Goal: Transaction & Acquisition: Obtain resource

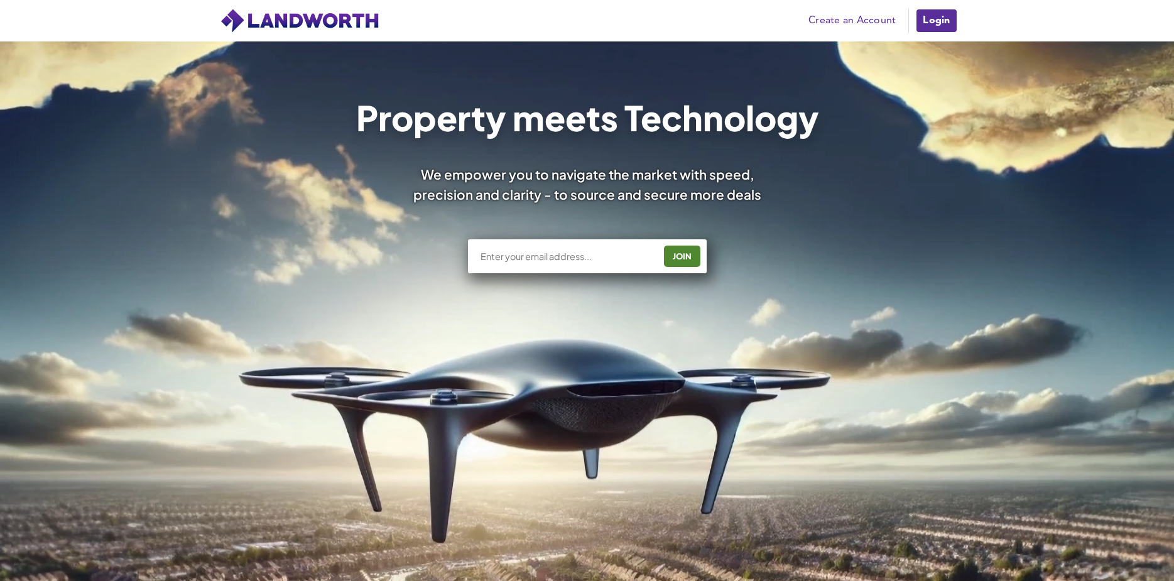
click at [936, 21] on link "Login" at bounding box center [937, 20] width 42 height 25
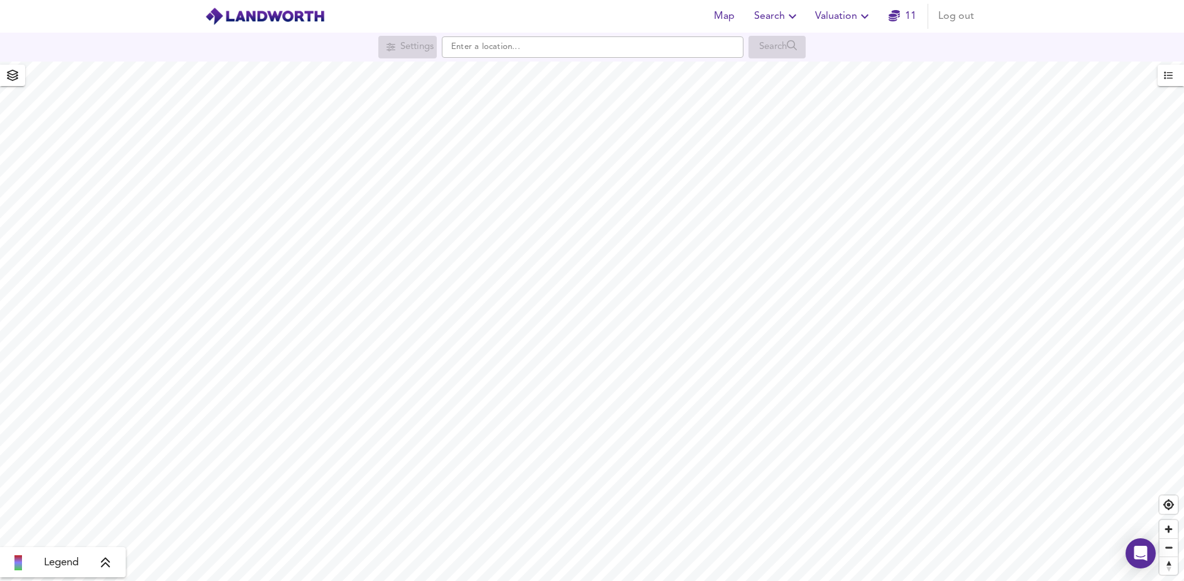
click at [831, 16] on span "Valuation" at bounding box center [843, 17] width 57 height 18
click at [843, 68] on li "Valuation Report History" at bounding box center [843, 68] width 150 height 23
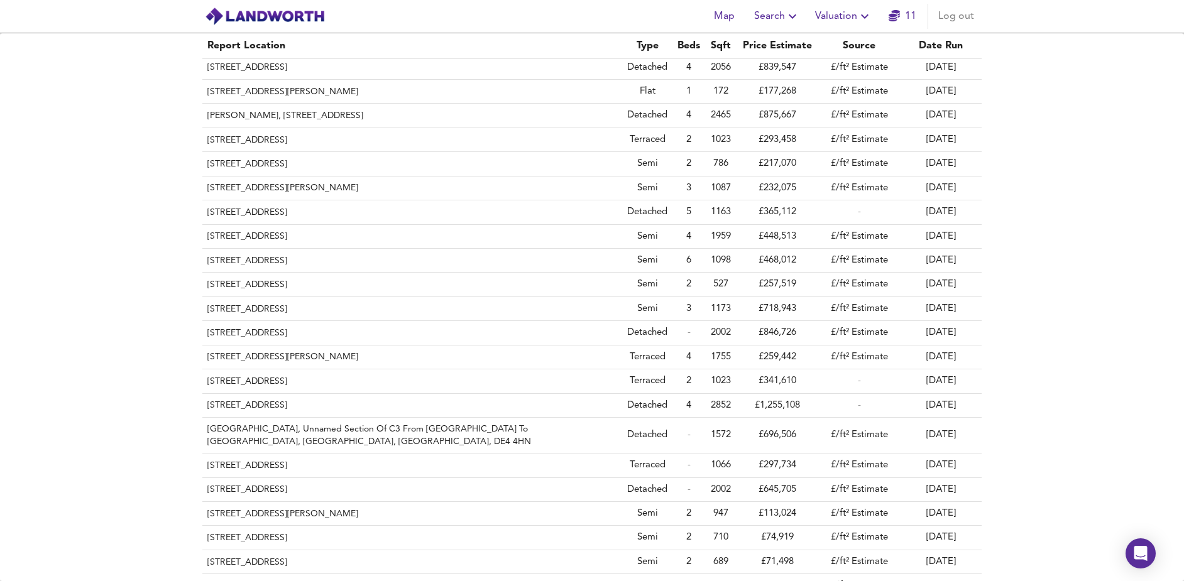
scroll to position [1131, 0]
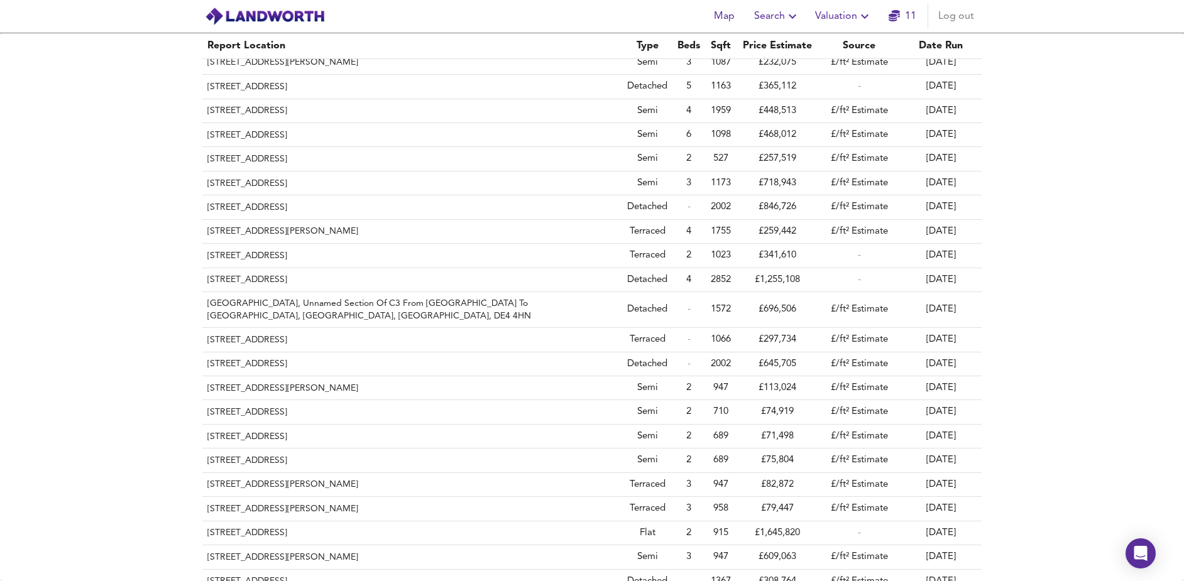
click at [845, 11] on span "Valuation" at bounding box center [843, 17] width 57 height 18
click at [855, 46] on li "New Valuation Report" at bounding box center [843, 45] width 150 height 23
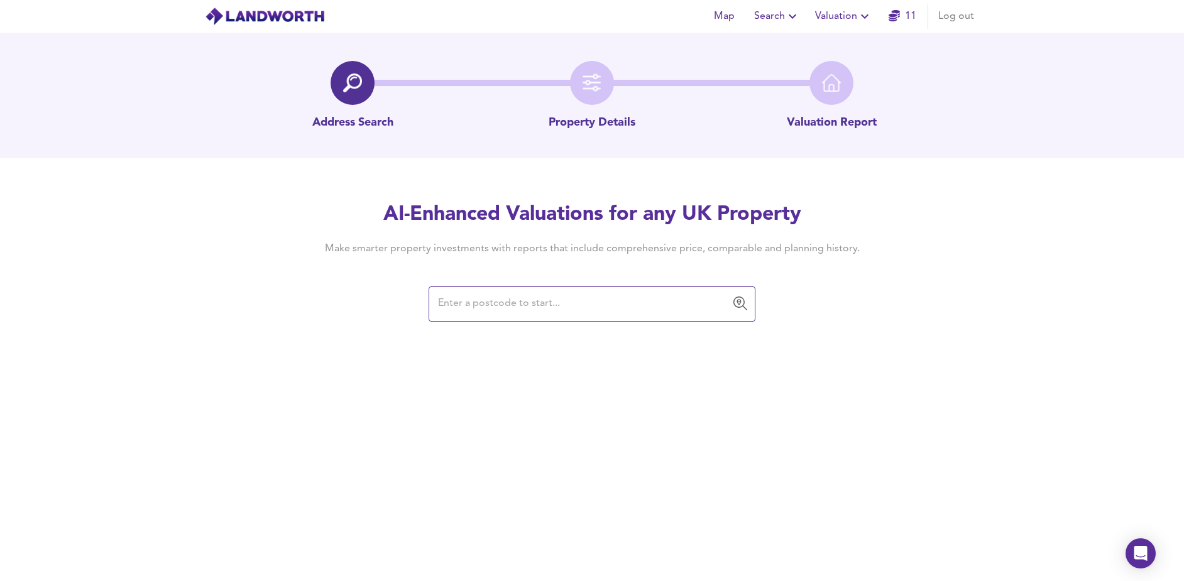
click at [557, 297] on input "text" at bounding box center [582, 304] width 297 height 24
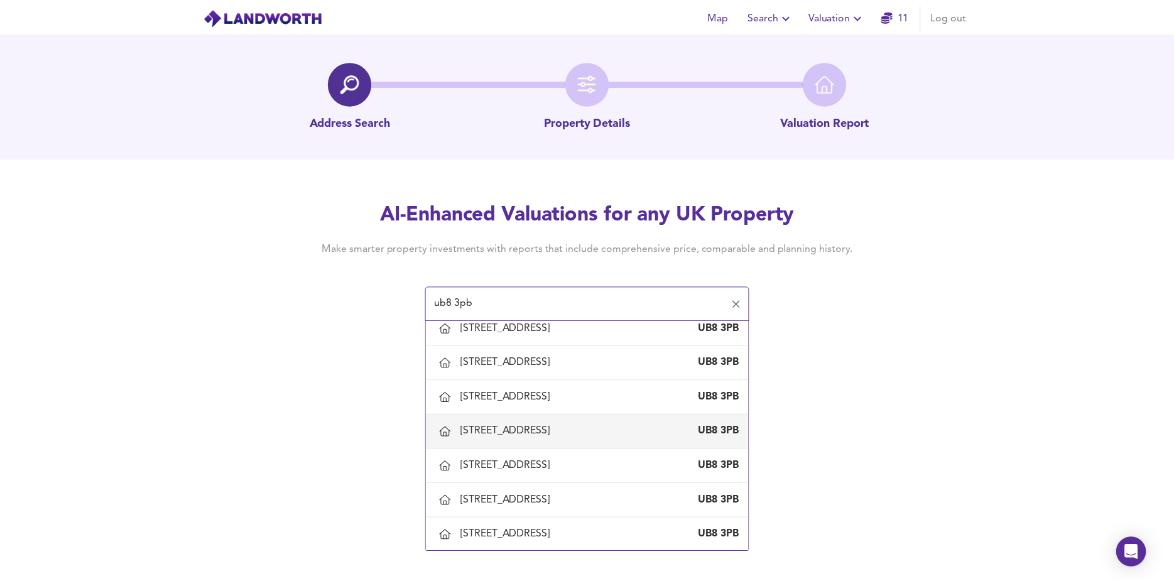
scroll to position [189, 0]
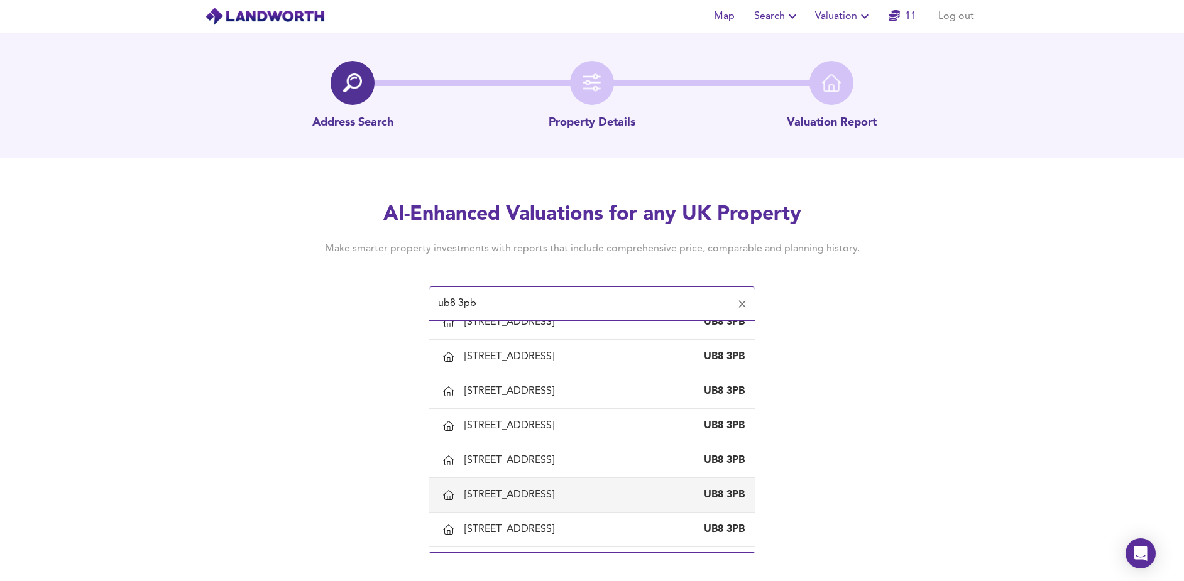
click at [559, 496] on div "[STREET_ADDRESS]" at bounding box center [511, 495] width 95 height 14
type input "[STREET_ADDRESS]"
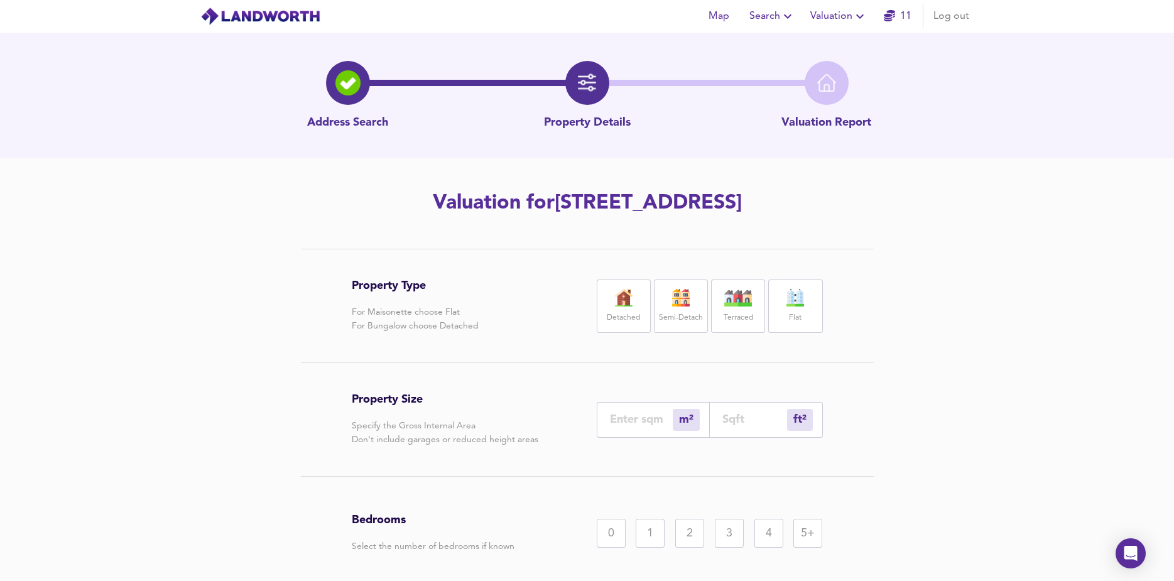
click at [626, 312] on label "Detached" at bounding box center [623, 318] width 33 height 16
click at [651, 423] on input "number" at bounding box center [641, 419] width 63 height 13
type input "1"
type input "11"
type input "16"
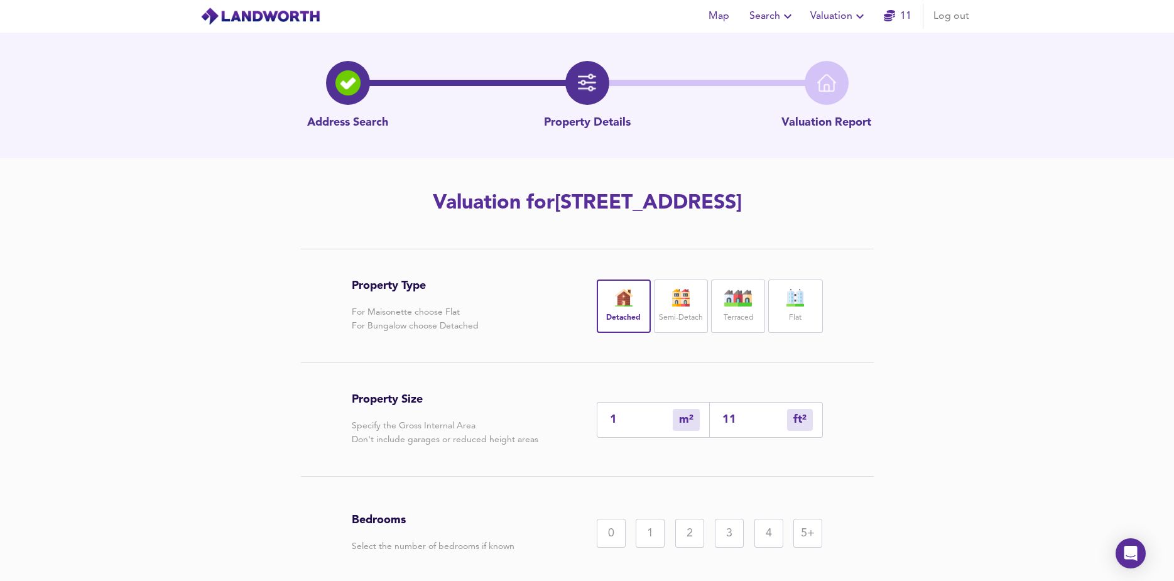
type input "172"
type input "168"
type input "1808"
type input "168"
click at [806, 532] on div "5+" at bounding box center [808, 533] width 29 height 29
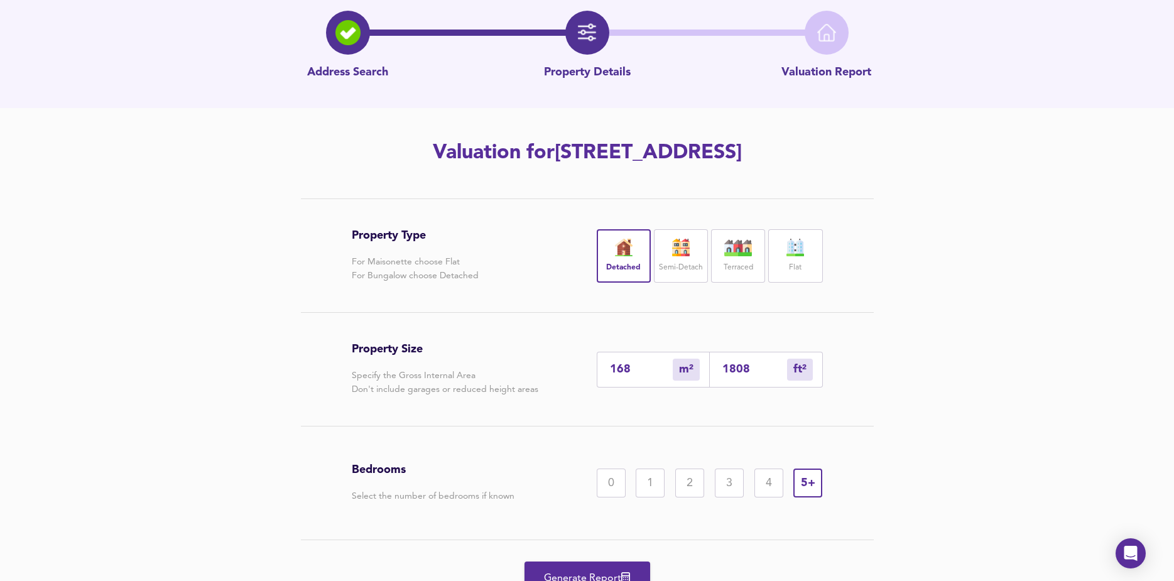
scroll to position [111, 0]
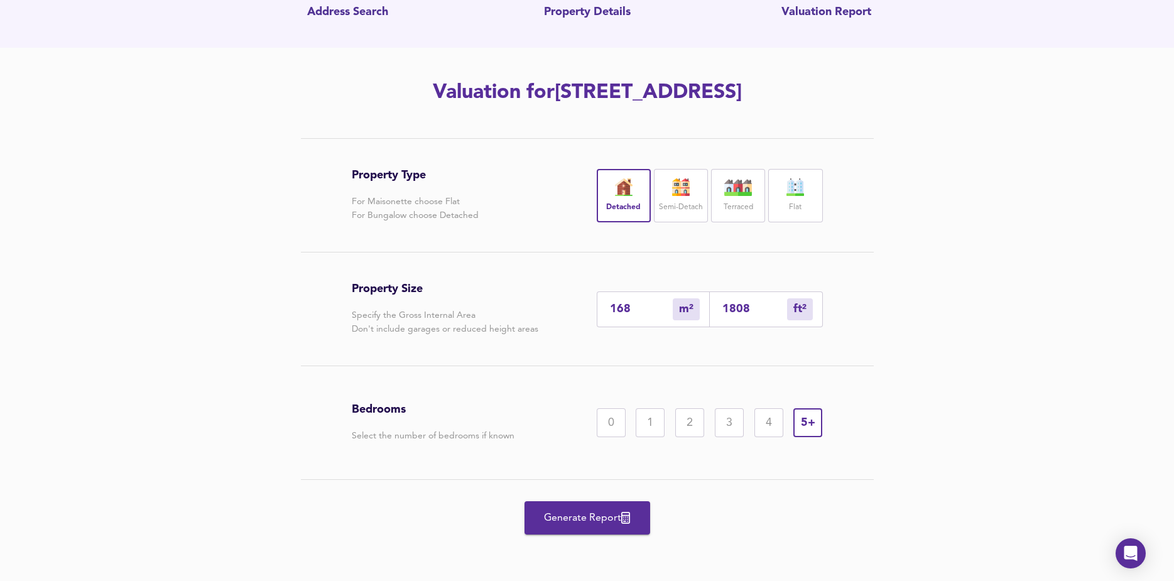
click at [599, 522] on span "Generate Report" at bounding box center [587, 519] width 101 height 18
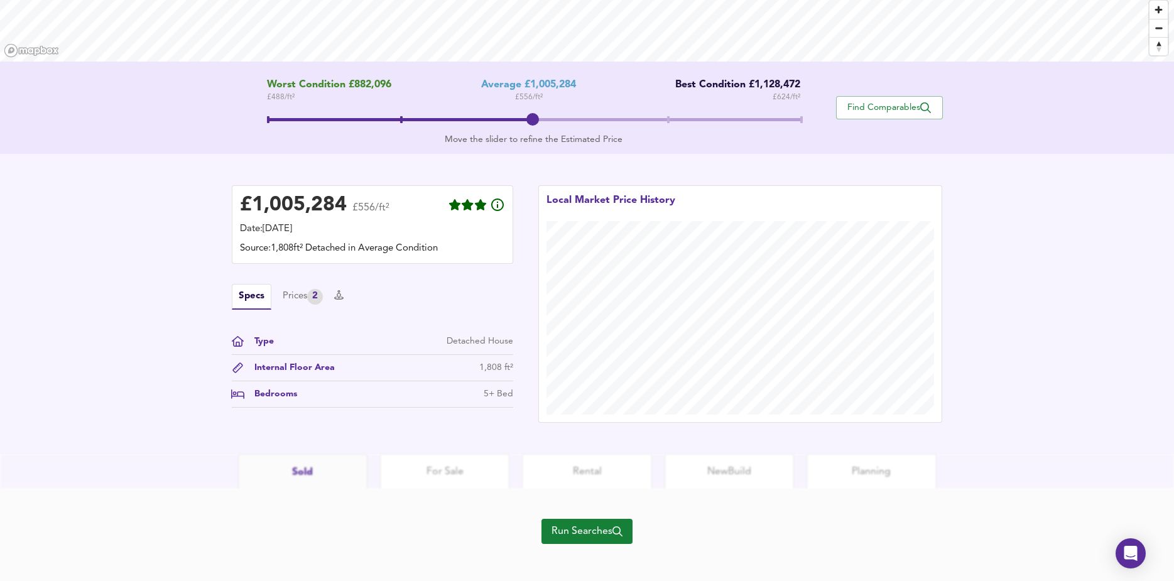
scroll to position [207, 0]
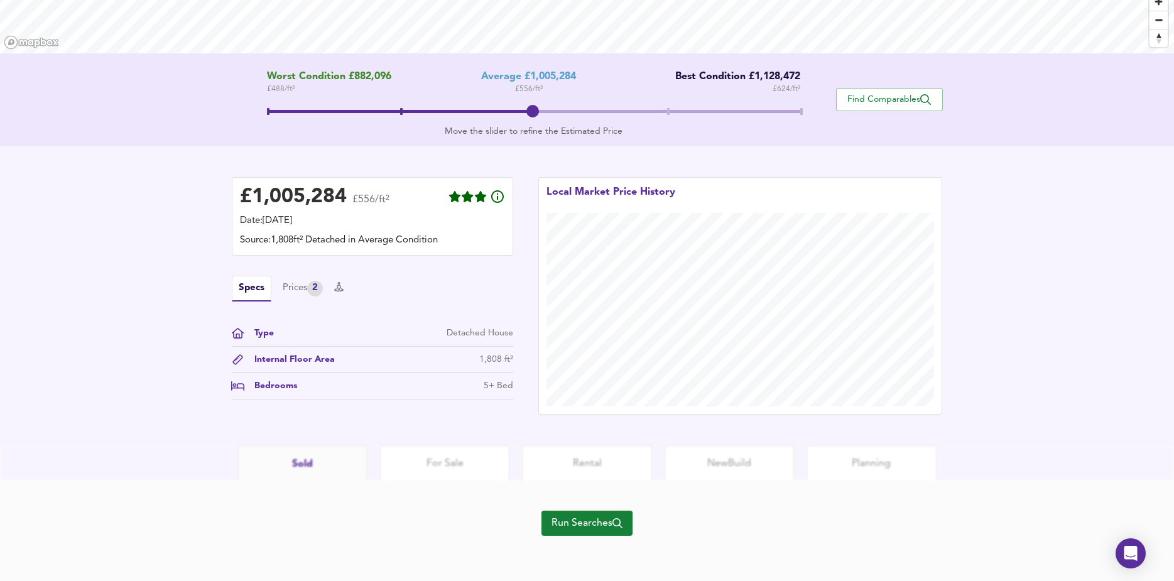
click at [583, 527] on span "Run Searches" at bounding box center [587, 524] width 71 height 18
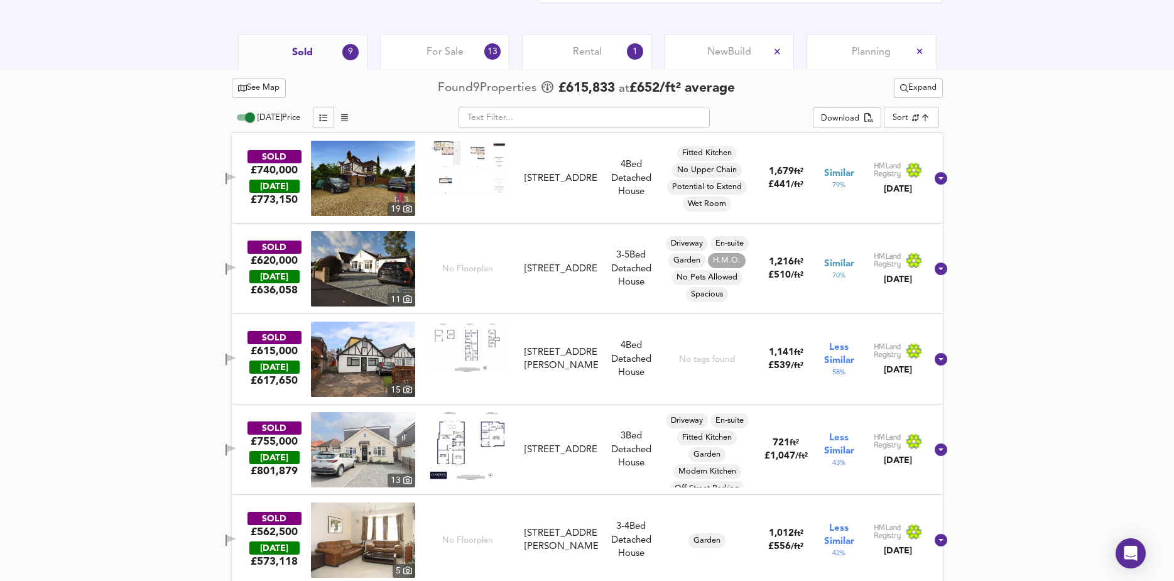
scroll to position [314, 0]
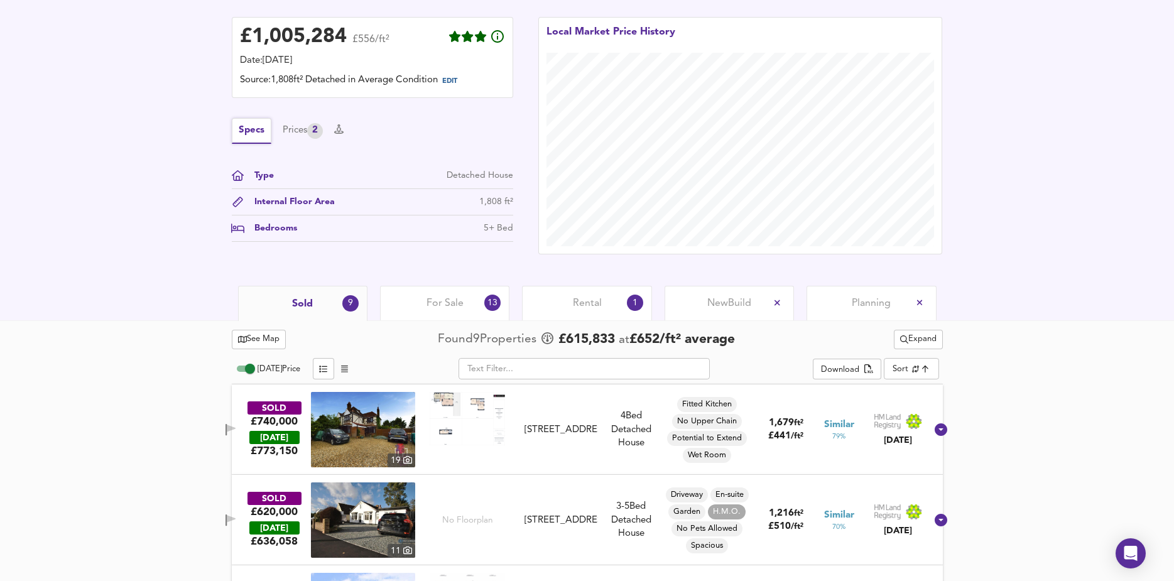
click at [253, 127] on button "Specs" at bounding box center [252, 131] width 40 height 26
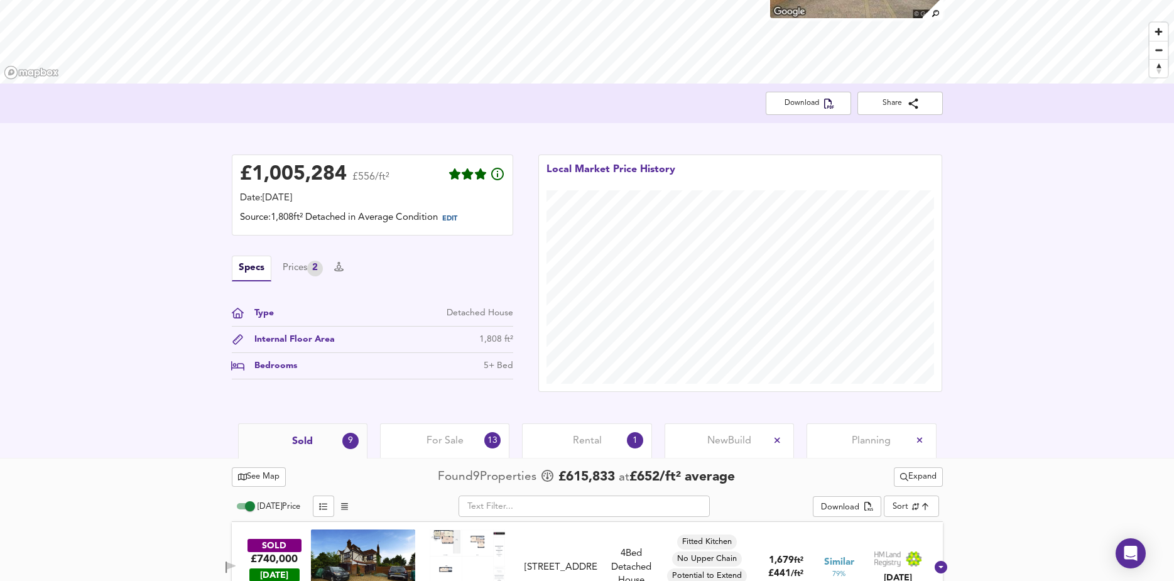
scroll to position [0, 0]
